Goal: Information Seeking & Learning: Learn about a topic

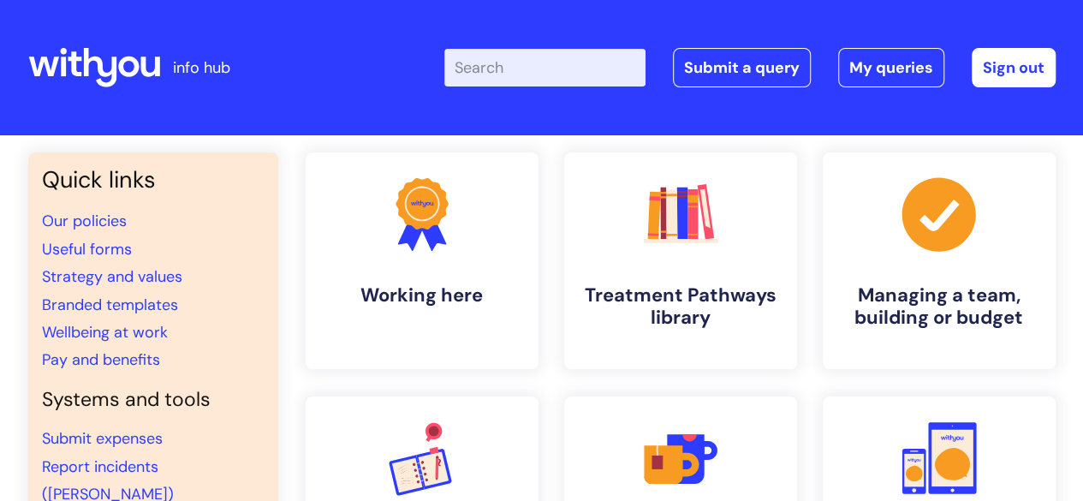
drag, startPoint x: 0, startPoint y: 0, endPoint x: 580, endPoint y: 64, distance: 583.2
click at [580, 64] on input "Enter your search term here..." at bounding box center [544, 68] width 201 height 38
type input "b"
type input "nebula"
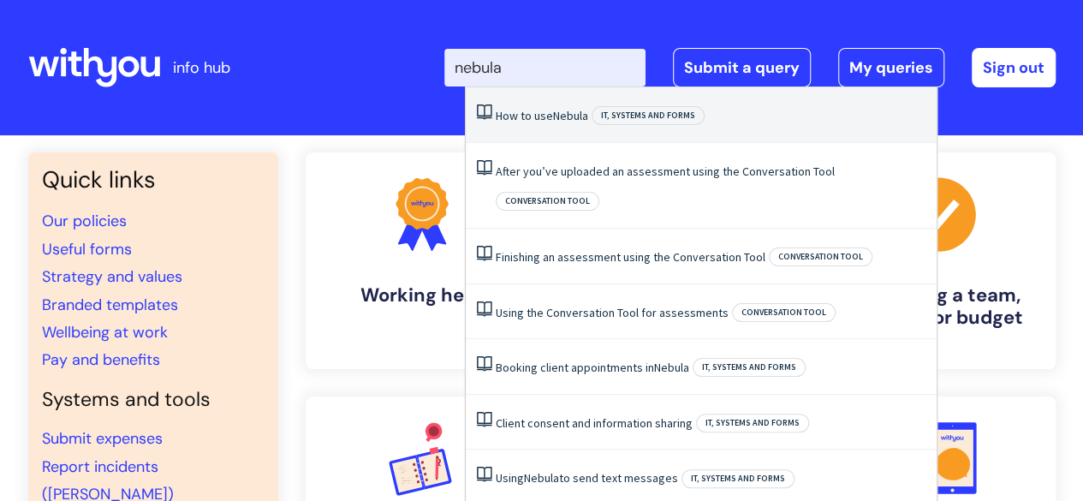
click at [565, 122] on span "Nebula" at bounding box center [570, 115] width 35 height 15
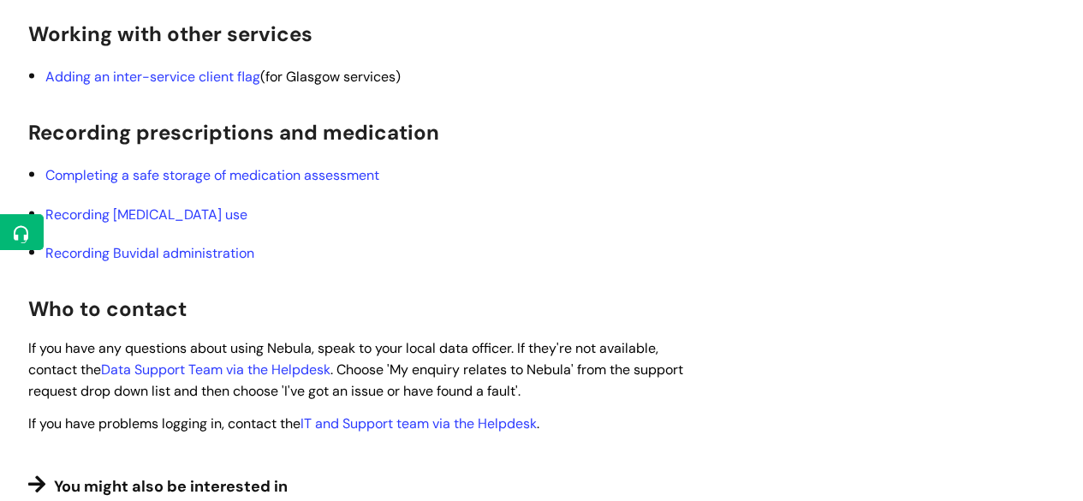
scroll to position [1670, 0]
